Goal: Information Seeking & Learning: Learn about a topic

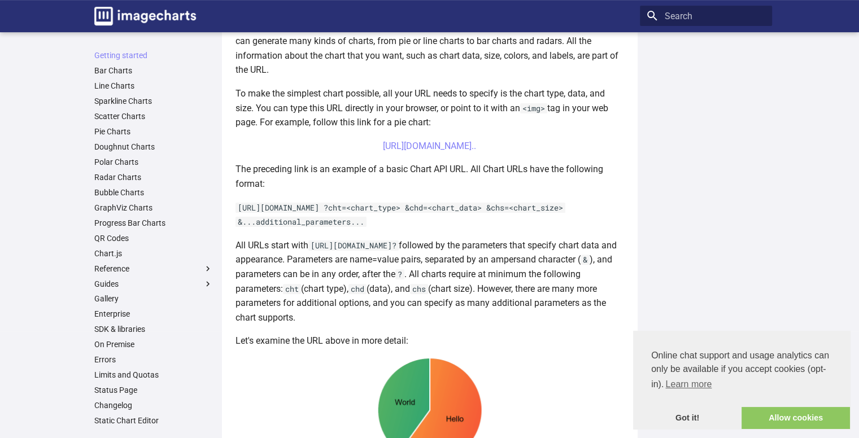
scroll to position [289, 0]
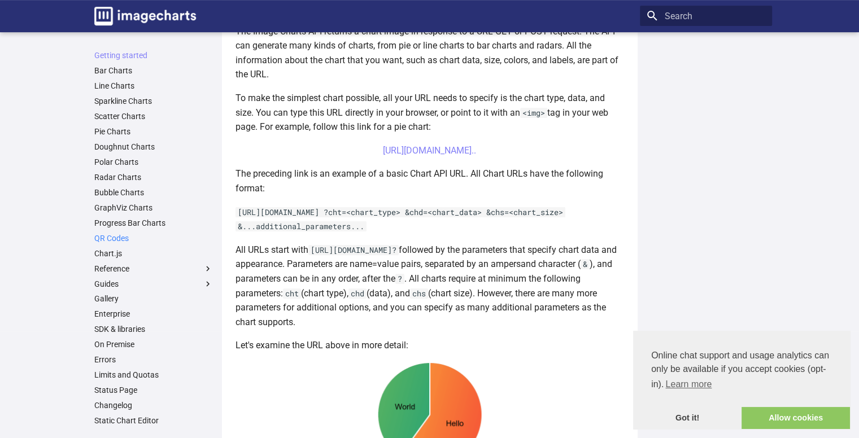
click at [117, 242] on link "QR Codes" at bounding box center [153, 238] width 119 height 10
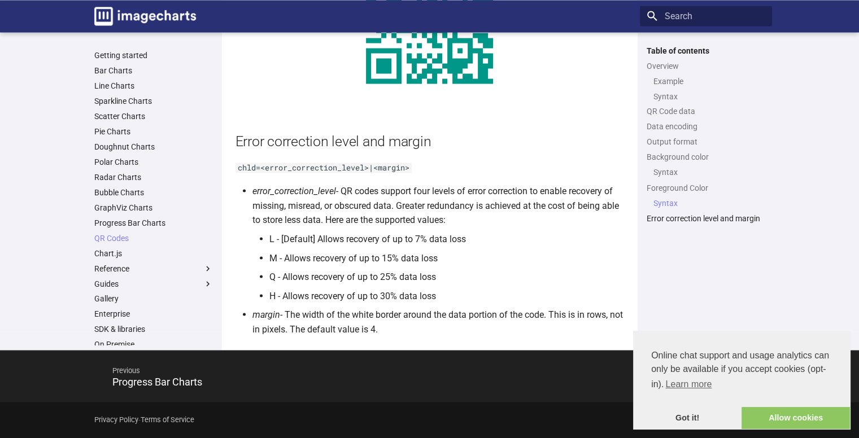
scroll to position [1980, 0]
click at [153, 301] on link "Gallery" at bounding box center [153, 299] width 119 height 10
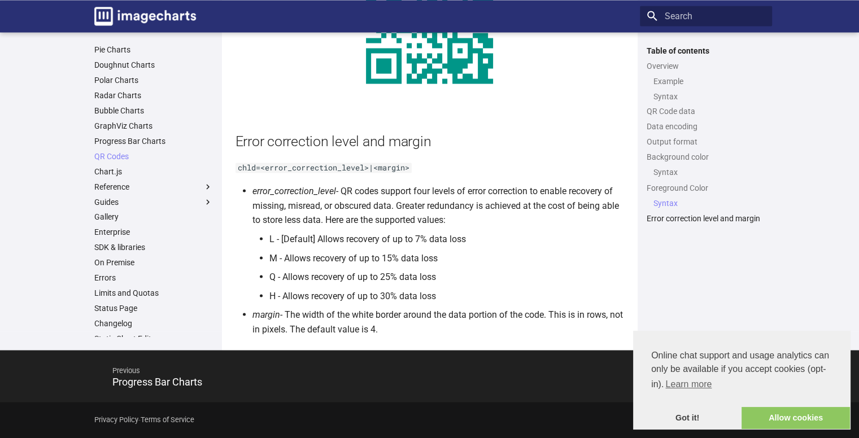
scroll to position [89, 0]
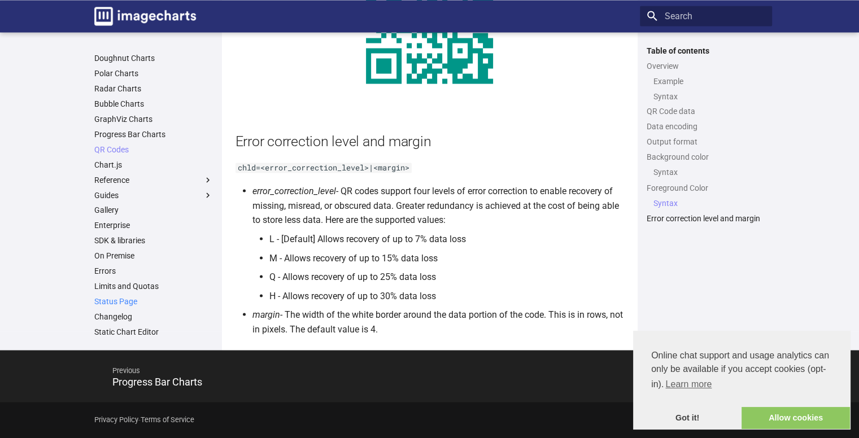
click at [107, 299] on link "Status Page" at bounding box center [153, 302] width 119 height 10
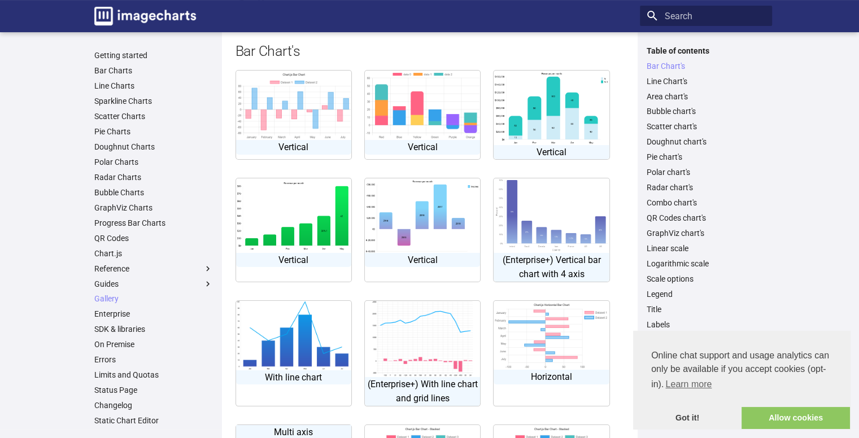
scroll to position [99, 0]
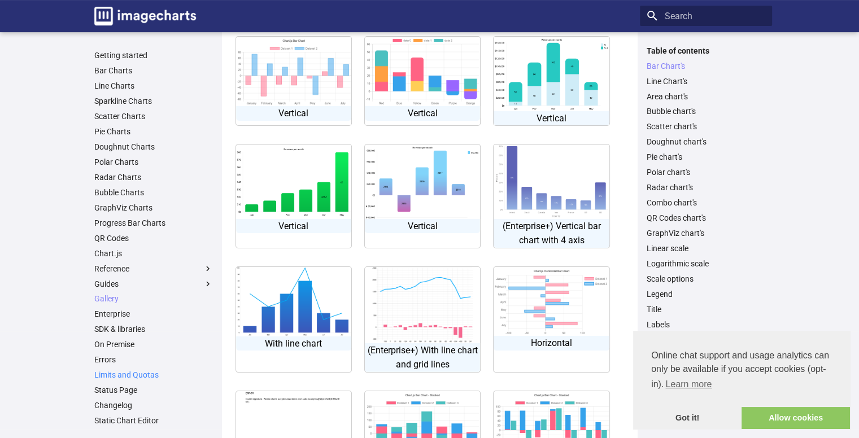
click at [126, 372] on link "Limits and Quotas" at bounding box center [153, 375] width 119 height 10
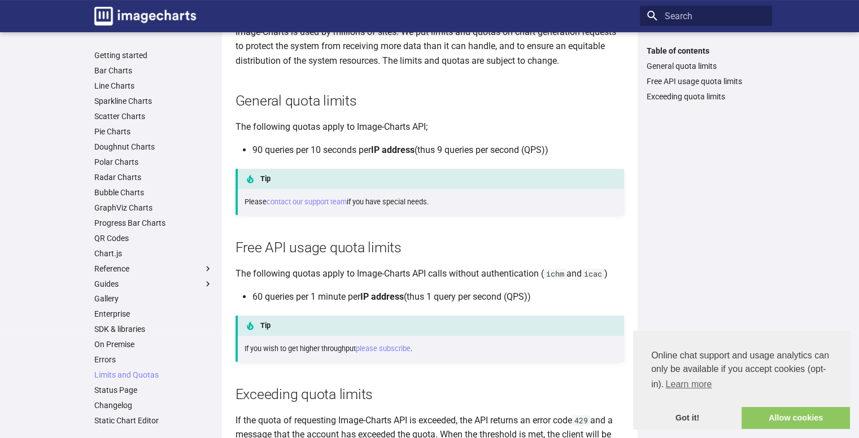
scroll to position [113, 0]
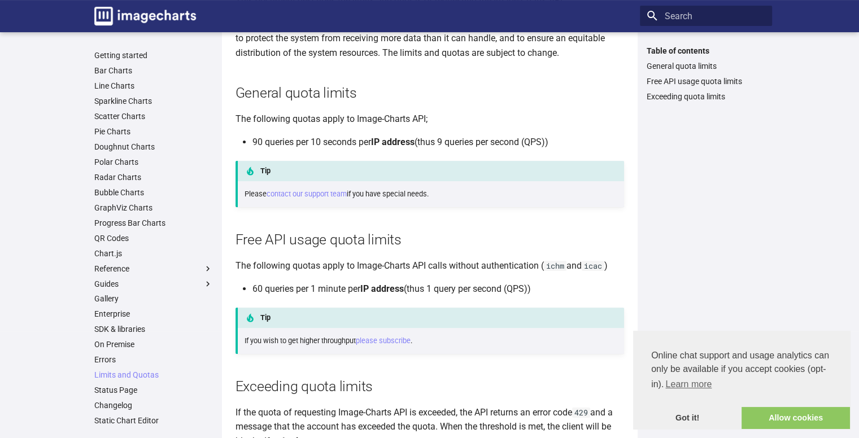
drag, startPoint x: 244, startPoint y: 227, endPoint x: 349, endPoint y: 111, distance: 155.6
click at [349, 111] on article "Limits and Quotas on API Requests This document describes the limits and quotas…" at bounding box center [430, 192] width 389 height 513
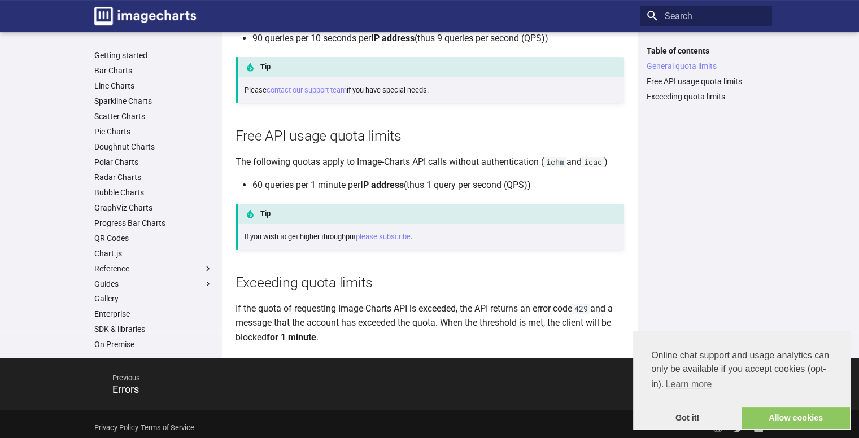
scroll to position [225, 0]
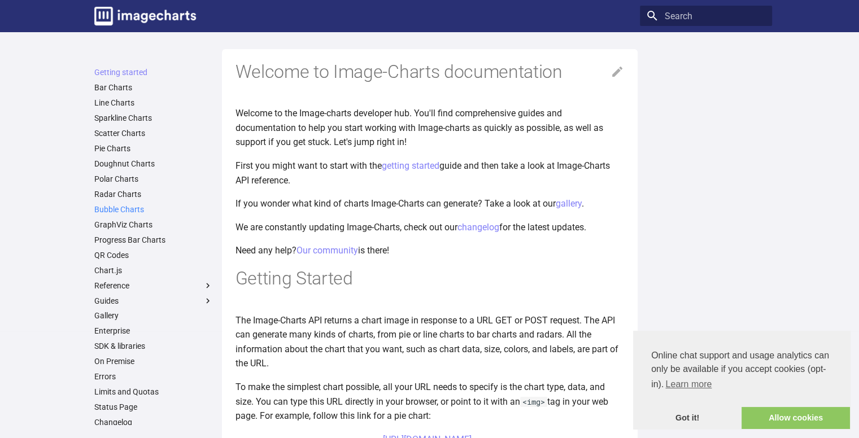
click at [117, 207] on link "Bubble Charts" at bounding box center [153, 209] width 119 height 10
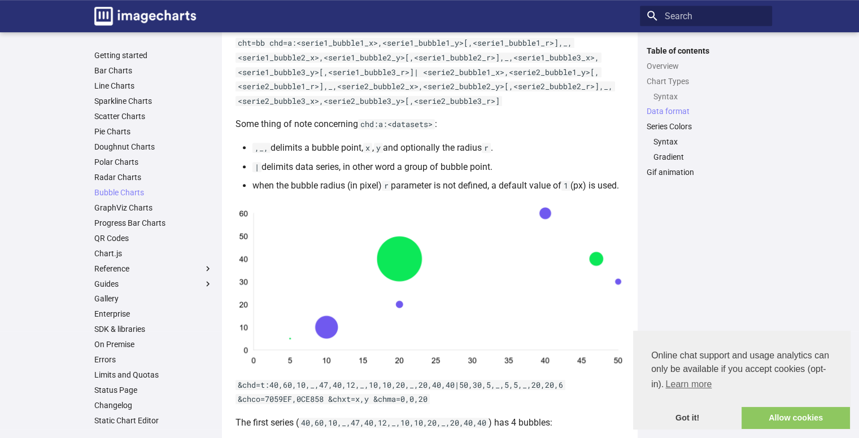
scroll to position [738, 0]
click at [156, 224] on link "Progress Bar Charts" at bounding box center [153, 223] width 119 height 10
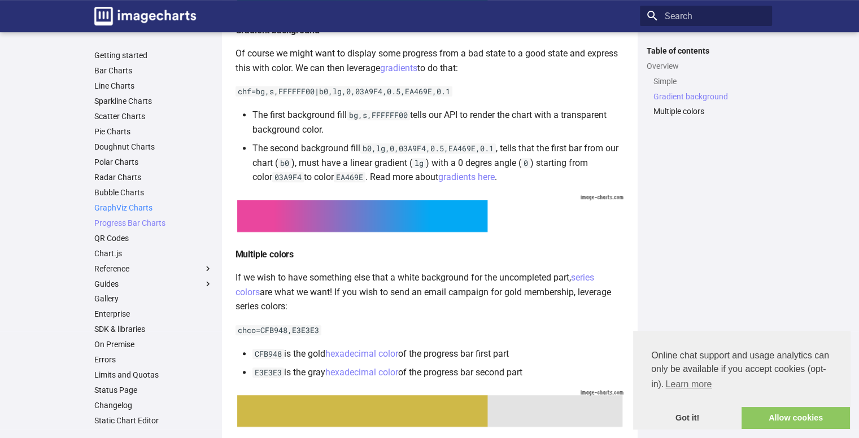
scroll to position [438, 0]
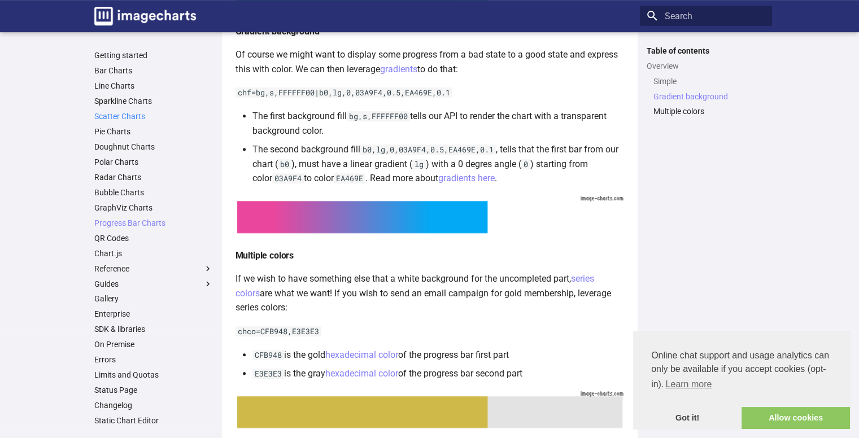
click at [130, 116] on link "Scatter Charts" at bounding box center [153, 116] width 119 height 10
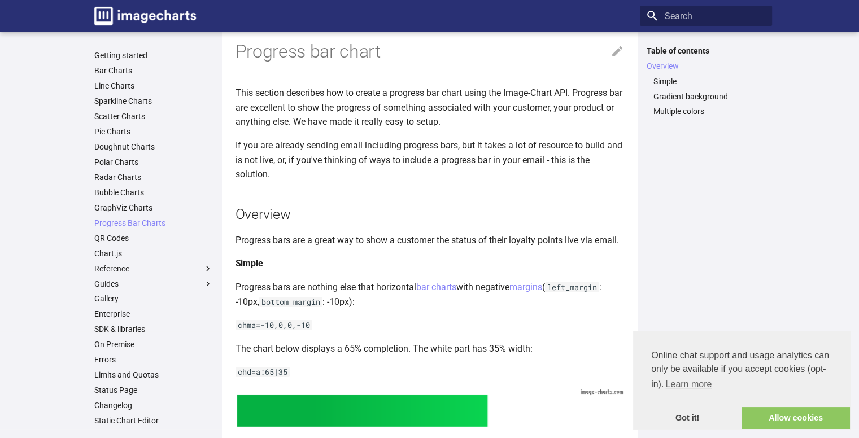
scroll to position [0, 0]
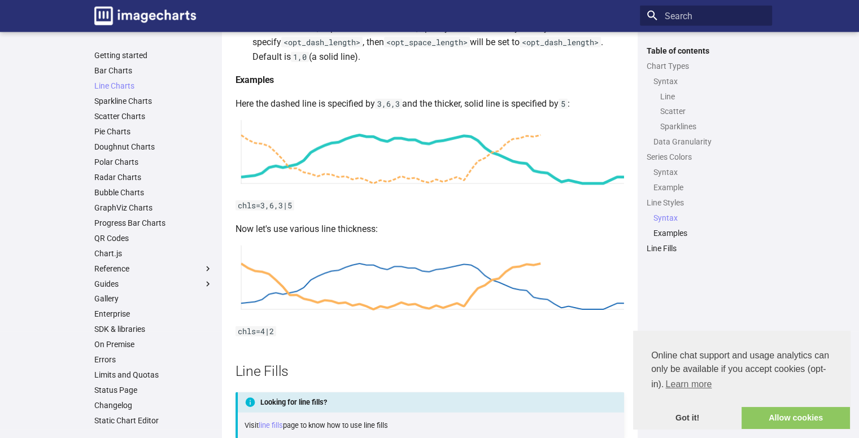
scroll to position [2646, 0]
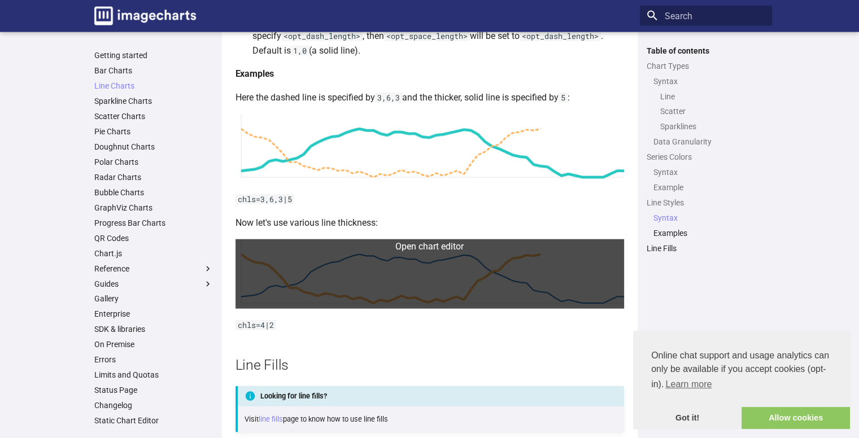
click at [416, 243] on link at bounding box center [430, 275] width 389 height 70
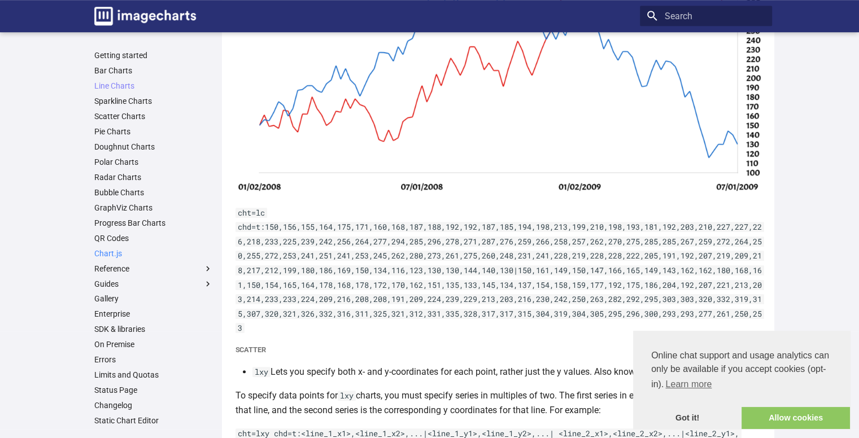
scroll to position [1, 0]
click at [106, 293] on link "Gallery" at bounding box center [153, 298] width 119 height 10
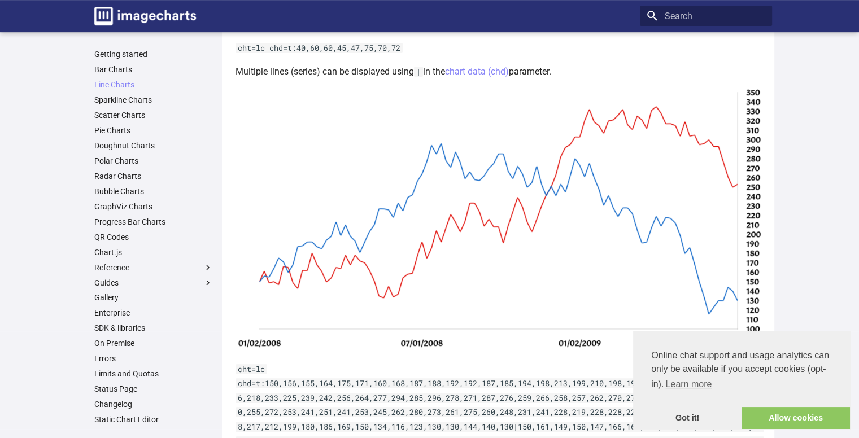
scroll to position [388, 0]
click at [285, 54] on p "cht=lc chd=t:40,60,60,45,47,75,70,72" at bounding box center [501, 47] width 530 height 15
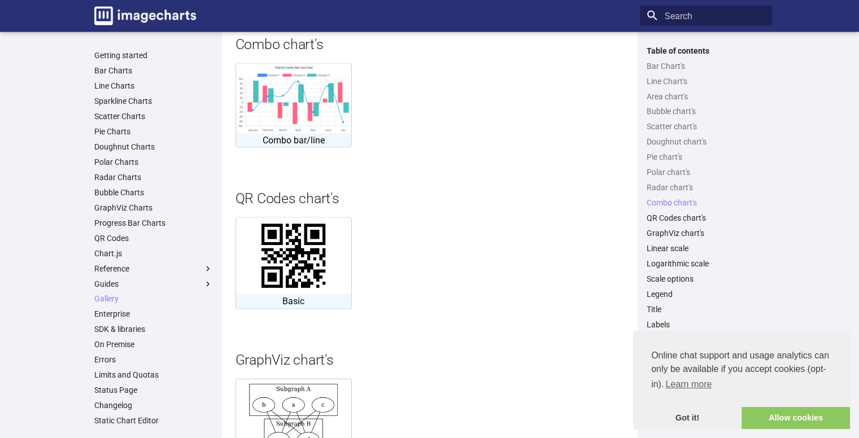
scroll to position [2371, 0]
